Goal: Information Seeking & Learning: Learn about a topic

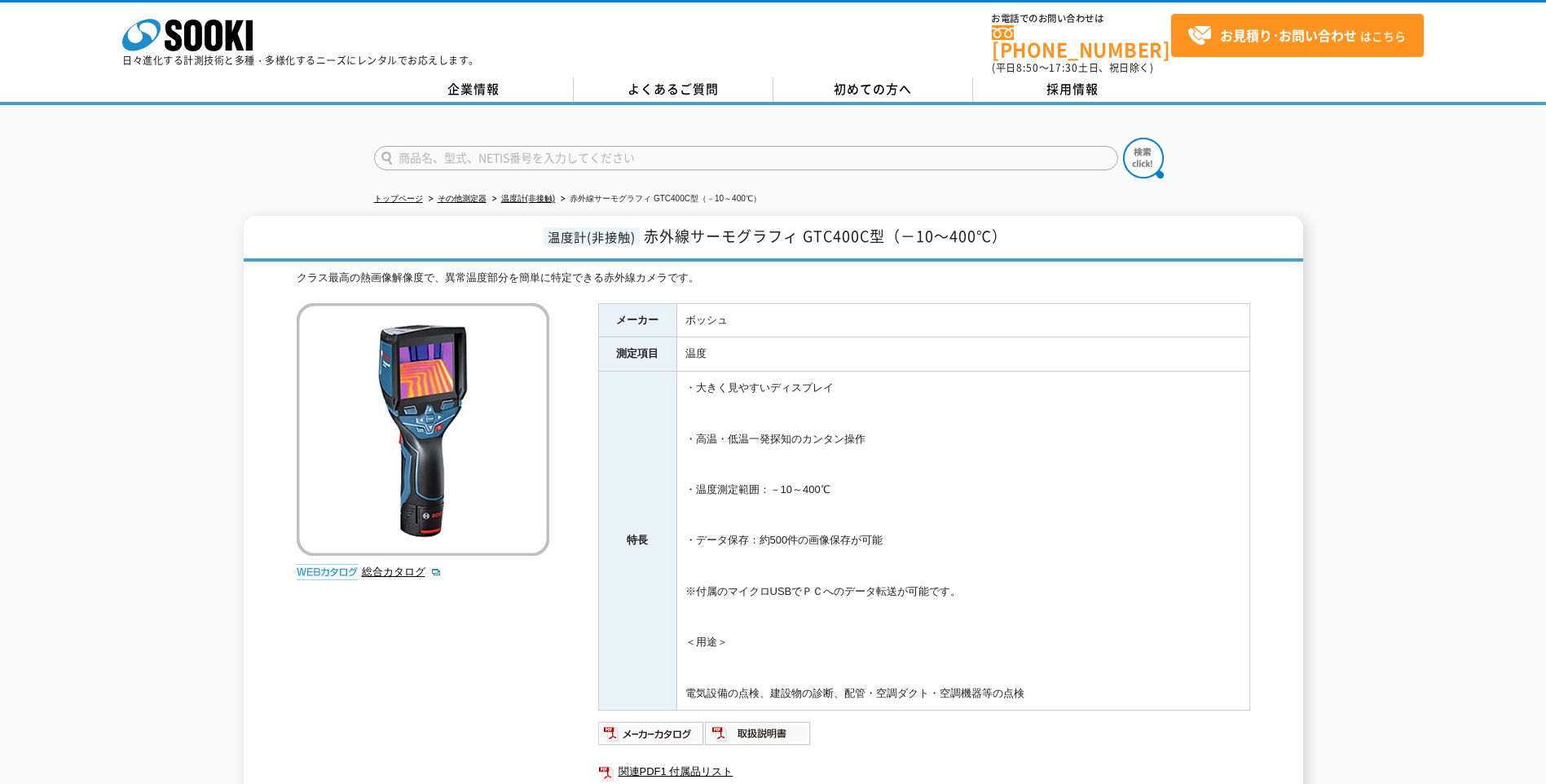
click at [408, 153] on input "text" at bounding box center [746, 158] width 744 height 24
type input "200A"
click at [1123, 137] on button at bounding box center [1144, 158] width 41 height 41
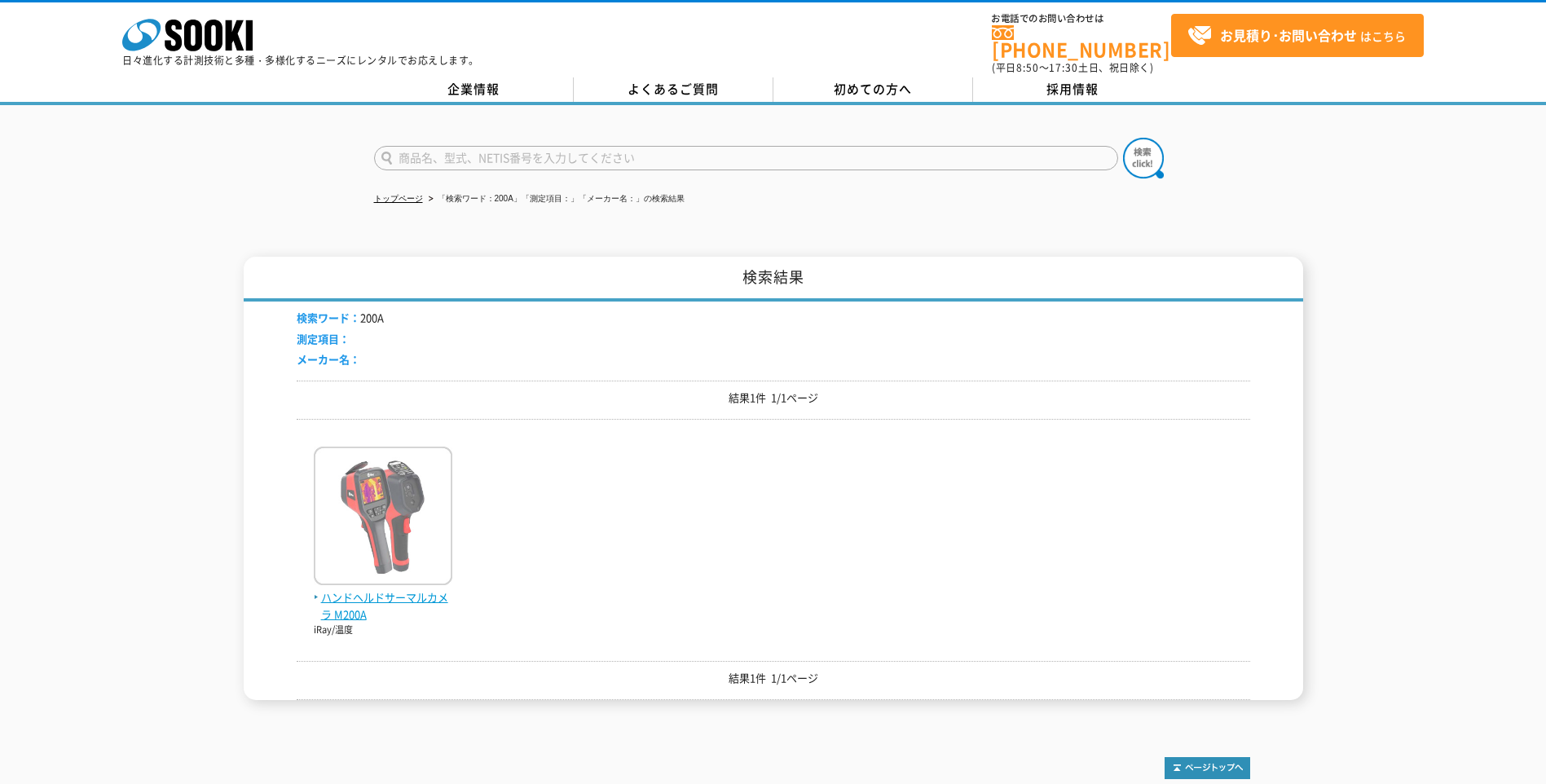
click at [371, 590] on span "ハンドヘルドサーマルカメラ M200A" at bounding box center [383, 606] width 138 height 34
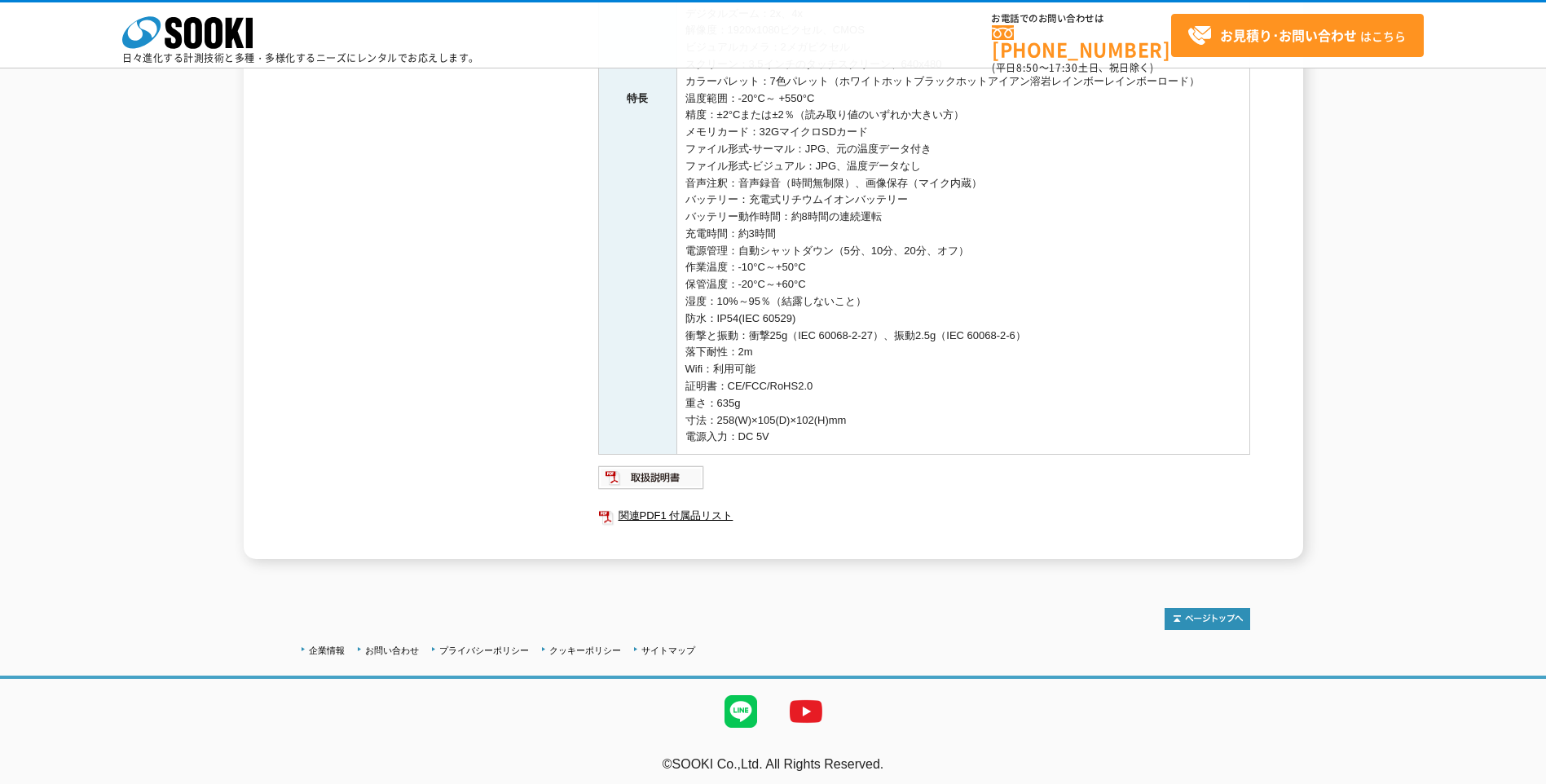
scroll to position [578, 0]
